Goal: Task Accomplishment & Management: Manage account settings

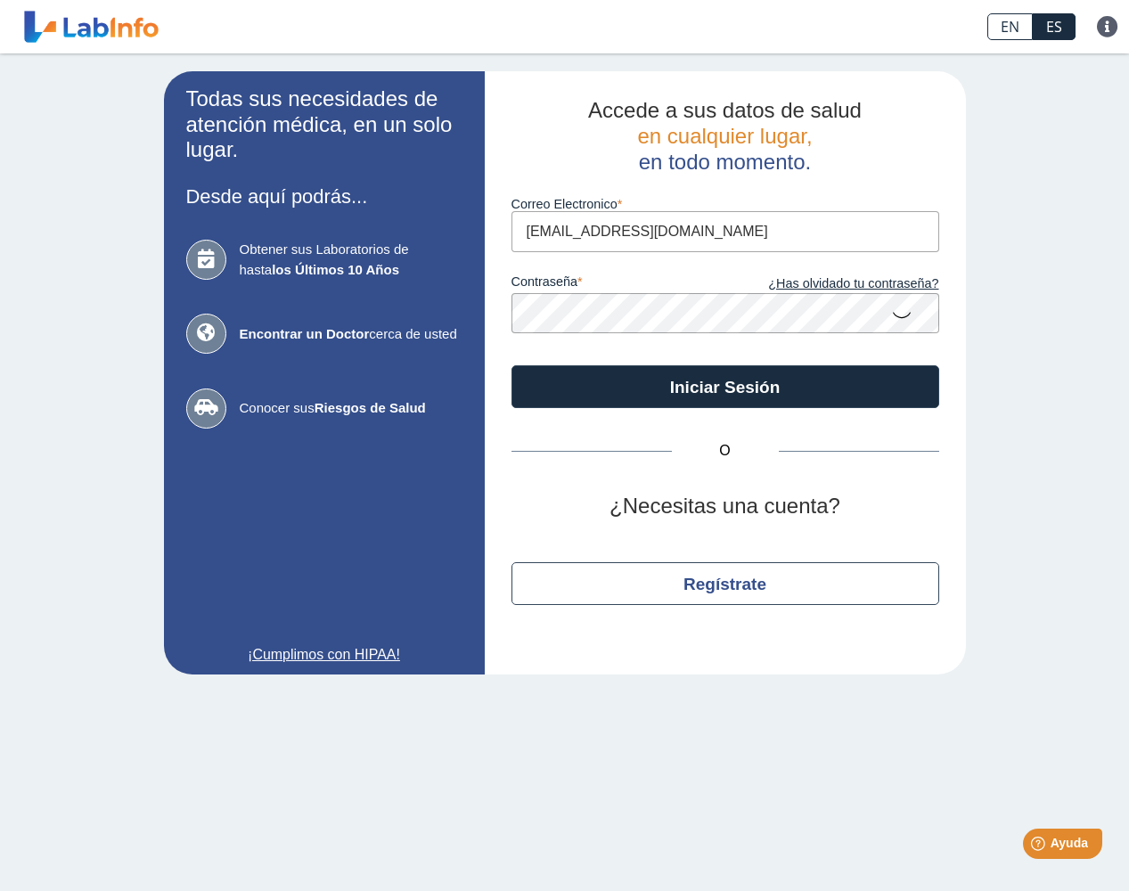
type input "[EMAIL_ADDRESS][DOMAIN_NAME]"
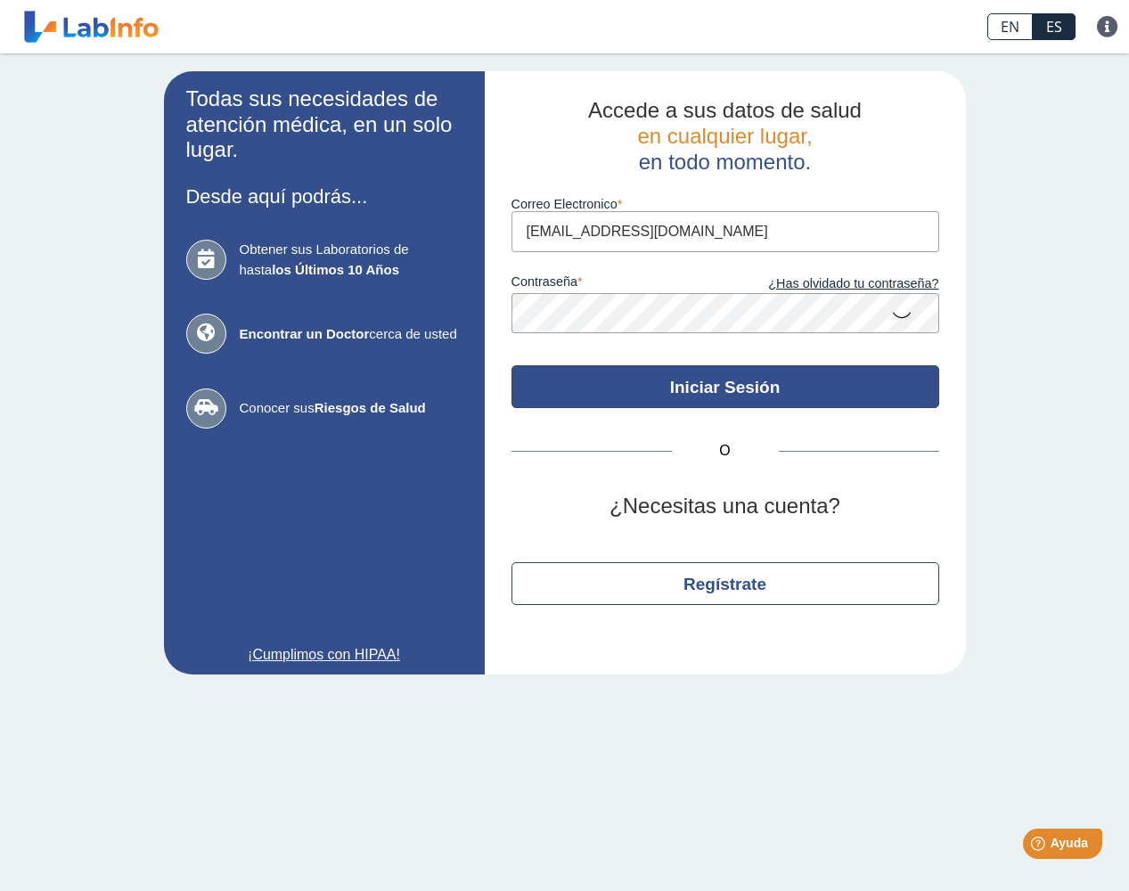
click at [705, 380] on button "Iniciar Sesión" at bounding box center [726, 386] width 428 height 43
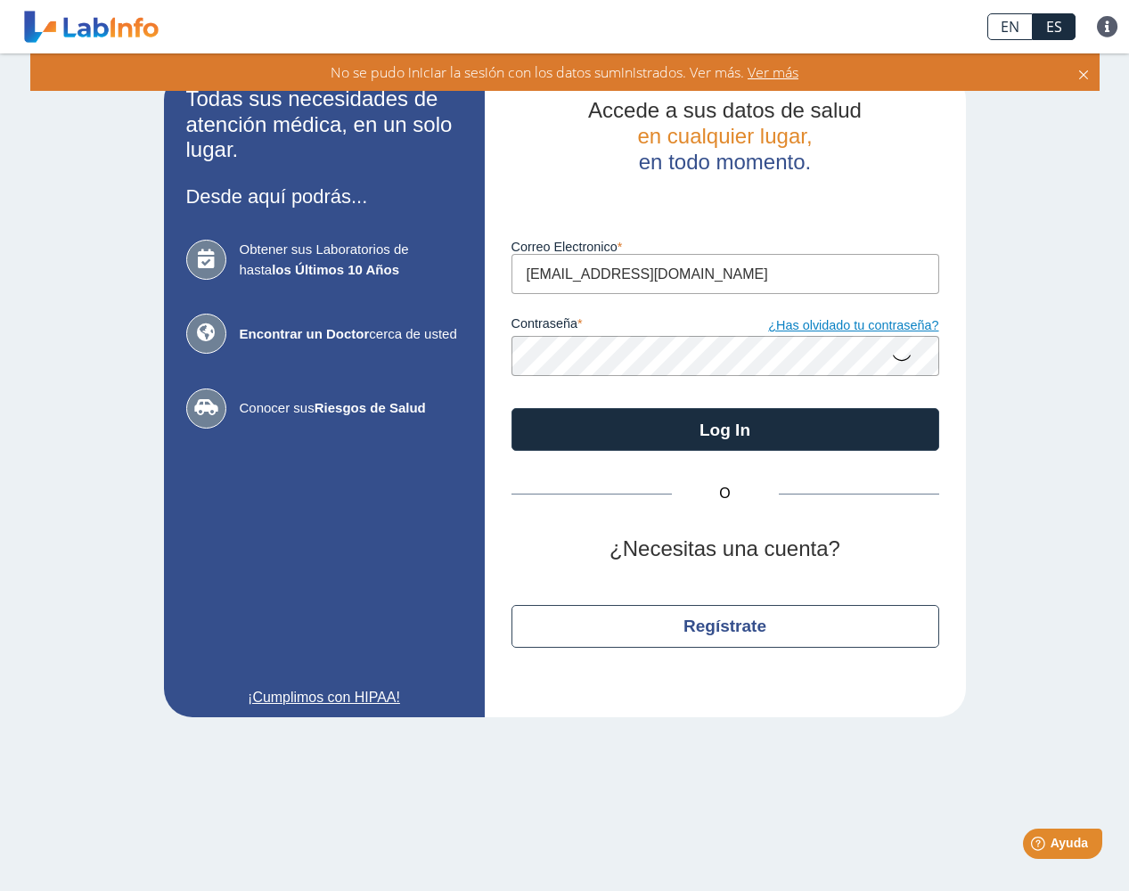
click at [802, 320] on link "¿Has olvidado tu contraseña?" at bounding box center [832, 326] width 214 height 20
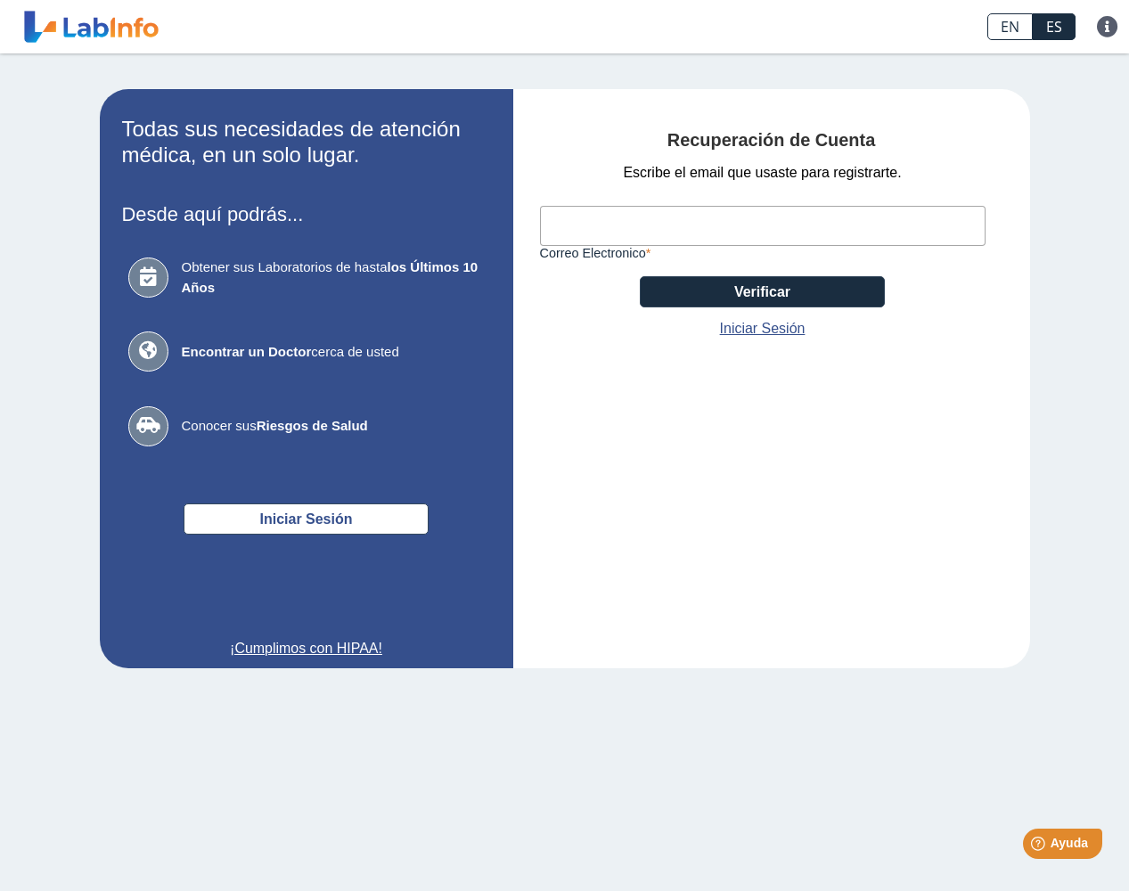
click at [573, 225] on input "Correo Electronico" at bounding box center [763, 226] width 446 height 40
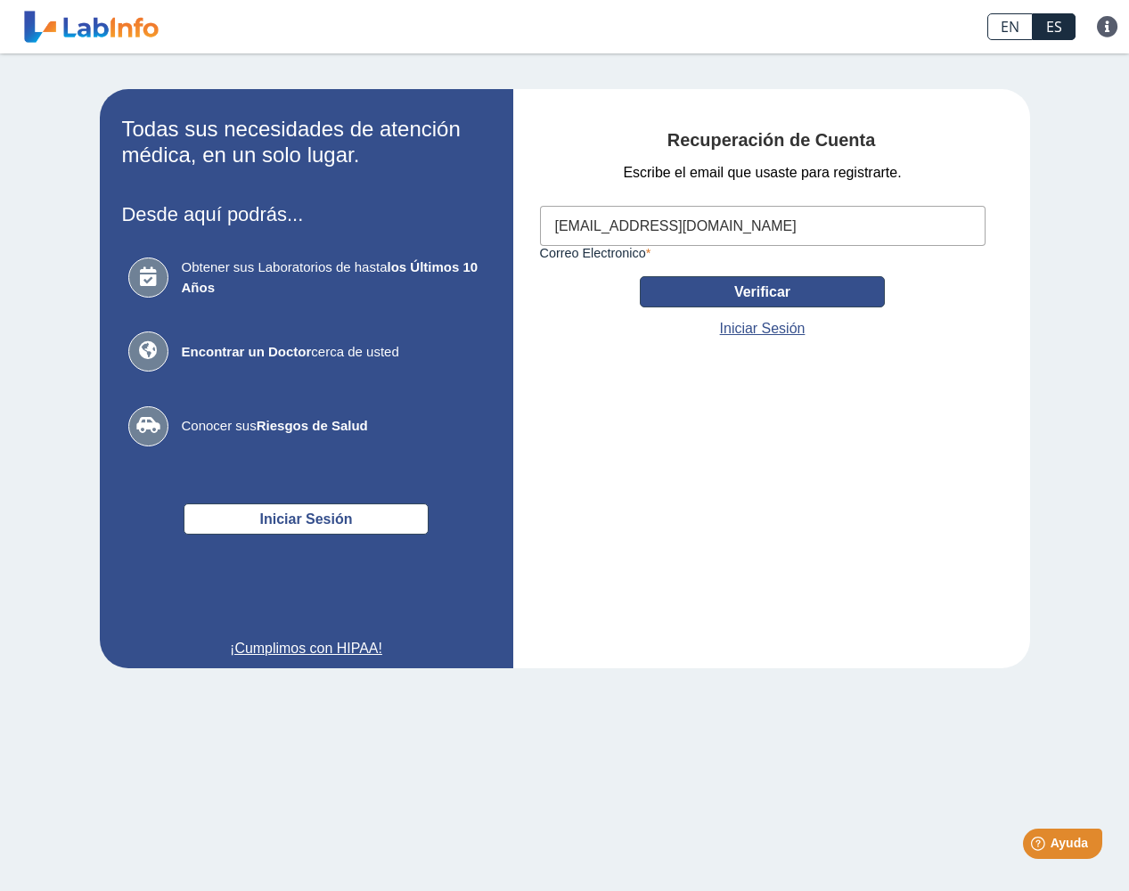
type input "[EMAIL_ADDRESS][DOMAIN_NAME]"
click at [754, 291] on button "Verificar" at bounding box center [762, 291] width 245 height 31
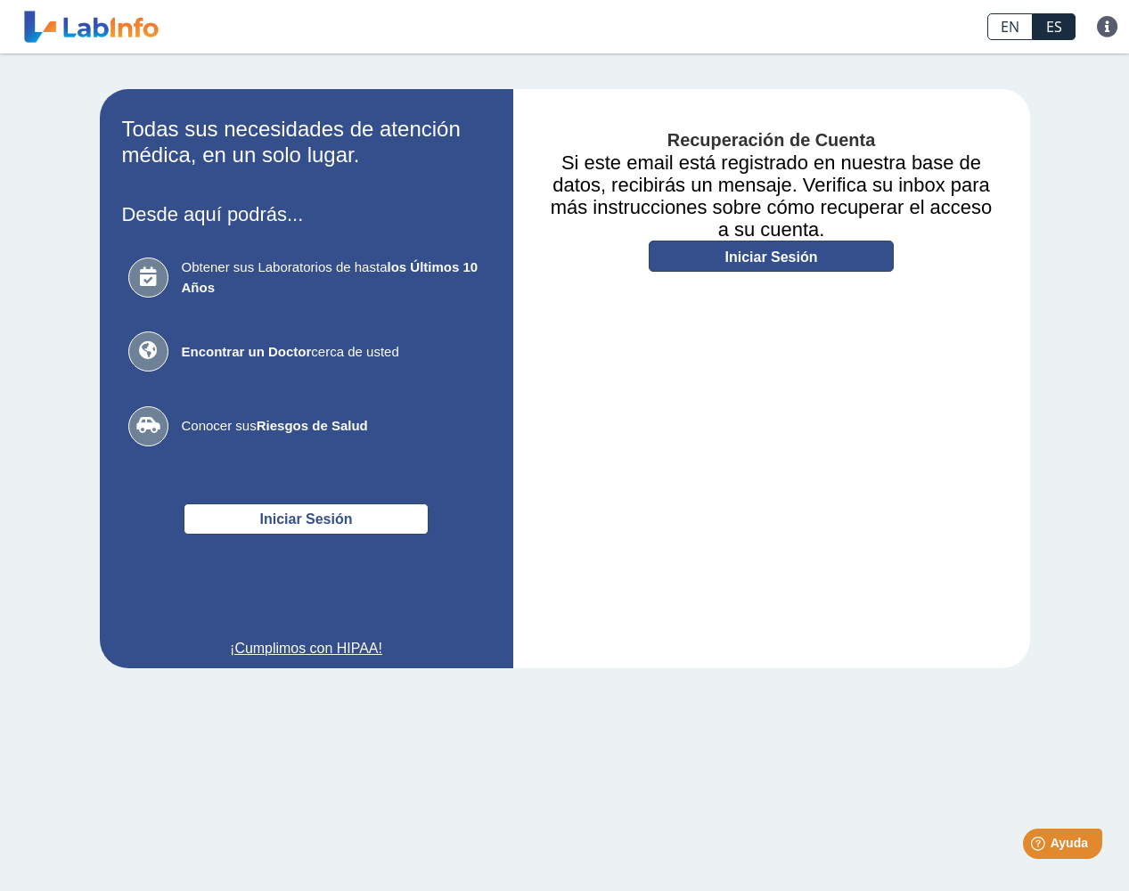
click at [750, 252] on link "Iniciar Sesión" at bounding box center [771, 256] width 245 height 31
